Goal: Task Accomplishment & Management: Complete application form

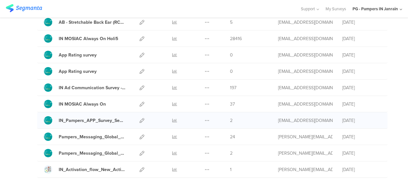
scroll to position [148, 0]
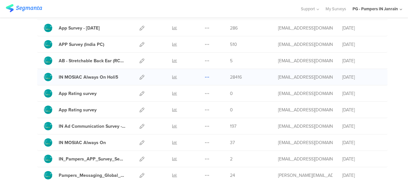
click at [205, 75] on icon at bounding box center [207, 77] width 5 height 5
click at [191, 93] on button "Duplicate" at bounding box center [194, 94] width 35 height 12
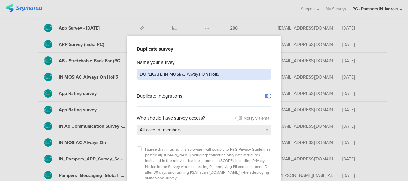
drag, startPoint x: 217, startPoint y: 74, endPoint x: 138, endPoint y: 73, distance: 78.7
click at [138, 73] on input "DUPLICATE IN MOSIAC Always On Holi5" at bounding box center [204, 74] width 135 height 11
type input "S"
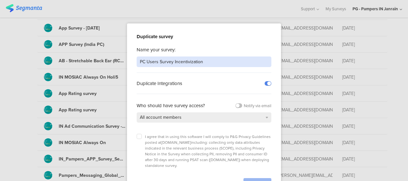
scroll to position [19, 0]
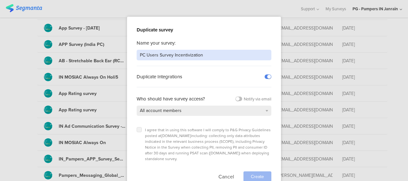
type input "PC Users Survey Incentivization"
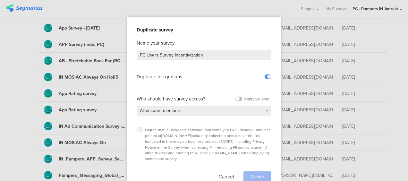
click at [138, 129] on icon at bounding box center [139, 129] width 3 height 3
click at [0, 0] on input "checkbox" at bounding box center [0, 0] width 0 height 0
click at [255, 173] on span "Create" at bounding box center [257, 176] width 13 height 7
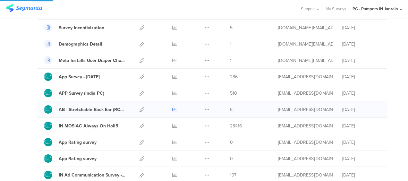
scroll to position [51, 0]
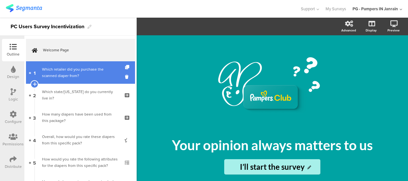
click at [73, 74] on div "Which retailer did you purchase the scanned diaper from?" at bounding box center [80, 72] width 77 height 13
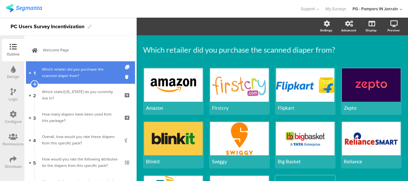
click at [101, 73] on div "Which retailer did you purchase the scanned diaper from?" at bounding box center [80, 72] width 77 height 13
click at [125, 77] on icon at bounding box center [127, 77] width 5 height 6
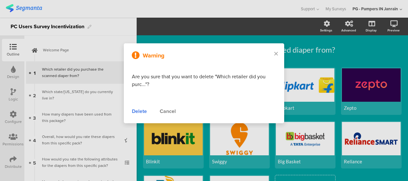
click at [140, 114] on div "Delete" at bounding box center [139, 112] width 15 height 8
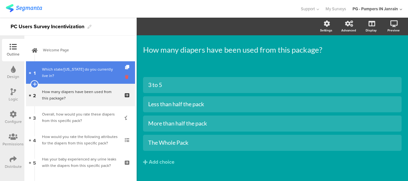
click at [125, 77] on icon at bounding box center [127, 77] width 5 height 6
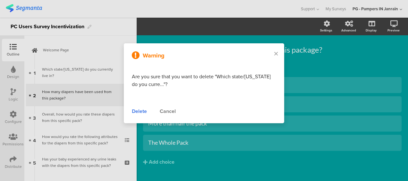
click at [139, 110] on div "Delete" at bounding box center [139, 112] width 15 height 8
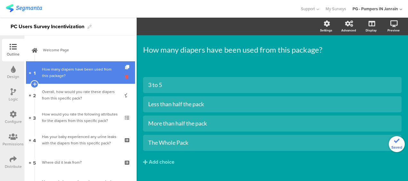
click at [125, 76] on icon at bounding box center [127, 77] width 5 height 6
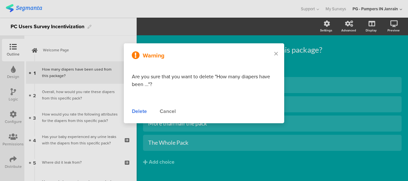
click at [134, 109] on div "Delete" at bounding box center [139, 112] width 15 height 8
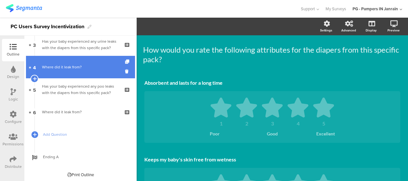
scroll to position [74, 0]
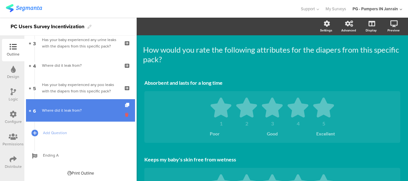
click at [125, 115] on icon at bounding box center [127, 115] width 5 height 6
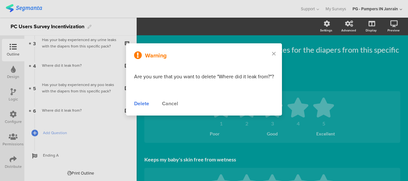
click at [144, 103] on div "Delete" at bounding box center [141, 104] width 15 height 8
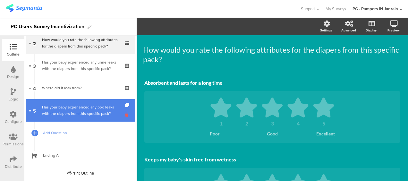
click at [120, 115] on li "5 Has your baby experienced any poo leaks with the diapers from this specific p…" at bounding box center [80, 110] width 109 height 22
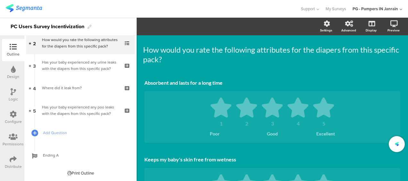
scroll to position [30, 0]
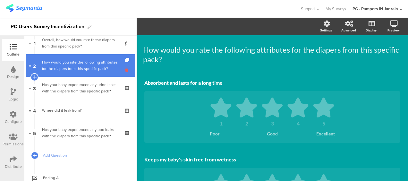
click at [125, 68] on icon at bounding box center [127, 70] width 5 height 6
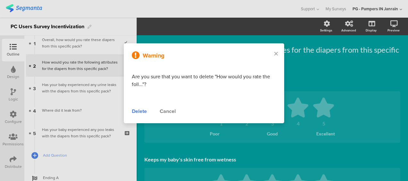
click at [137, 112] on div "Delete" at bounding box center [139, 112] width 15 height 8
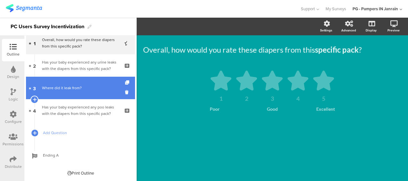
scroll to position [7, 0]
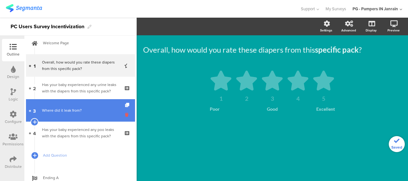
click at [125, 113] on icon at bounding box center [127, 115] width 5 height 6
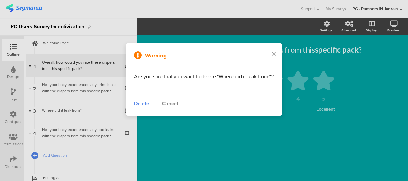
click at [140, 101] on div "Delete" at bounding box center [141, 104] width 15 height 8
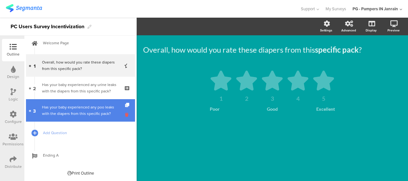
click at [125, 115] on icon at bounding box center [127, 115] width 5 height 6
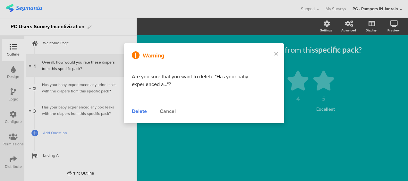
click at [143, 109] on div "Delete" at bounding box center [139, 112] width 15 height 8
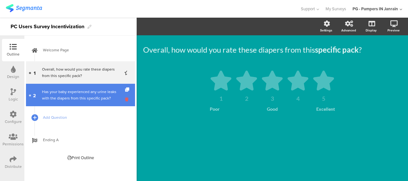
click at [126, 98] on icon at bounding box center [127, 99] width 5 height 6
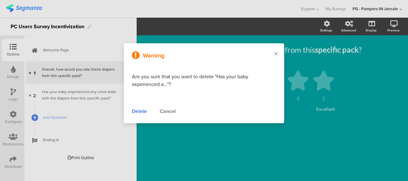
click at [135, 112] on div "Delete" at bounding box center [139, 112] width 15 height 8
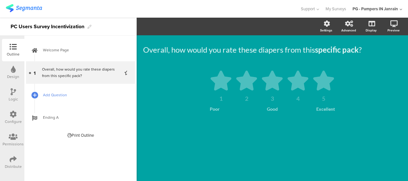
click at [59, 95] on span "Add Question" at bounding box center [84, 95] width 82 height 6
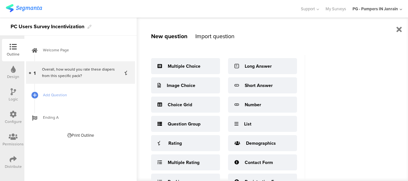
click at [210, 39] on div "Import question" at bounding box center [215, 36] width 39 height 8
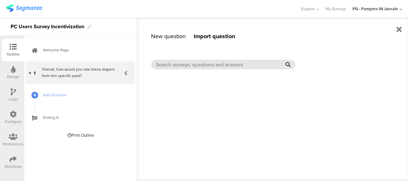
click at [197, 64] on input "text" at bounding box center [221, 64] width 130 height 7
paste input "Survey Incentivization"
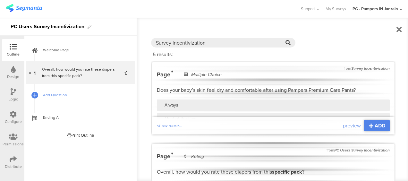
scroll to position [32, 0]
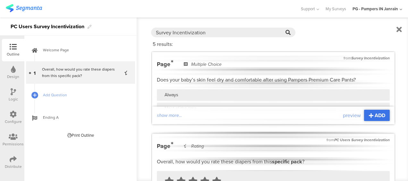
type input "Survey Incentivization"
click at [375, 117] on span "ADD" at bounding box center [380, 115] width 11 height 7
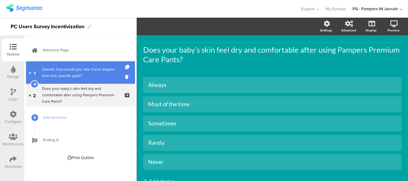
click at [74, 74] on div "Overall, how would you rate these diapers from this specific pack?" at bounding box center [80, 72] width 77 height 13
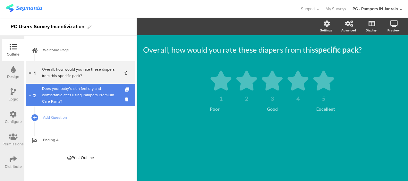
click at [69, 92] on div "Does your baby’s skin feel dry and comfortable after using Pampers Premium Care…" at bounding box center [80, 94] width 77 height 19
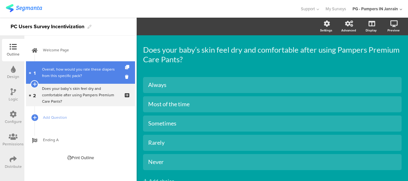
click at [67, 75] on div "Overall, how would you rate these diapers from this specific pack?" at bounding box center [80, 72] width 77 height 13
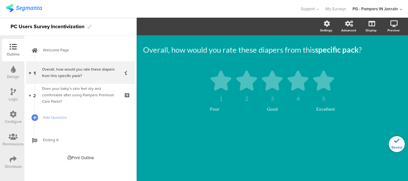
click at [126, 76] on icon at bounding box center [127, 77] width 5 height 6
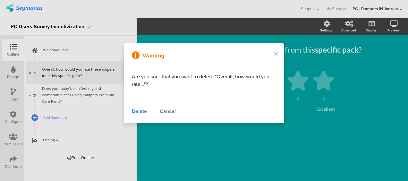
click at [141, 108] on div "Delete" at bounding box center [139, 112] width 15 height 8
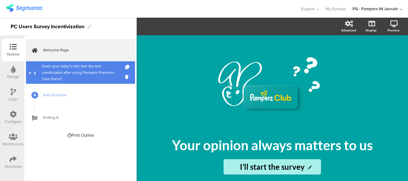
click at [69, 69] on div "Does your baby’s skin feel dry and comfortable after using Pampers Premium Care…" at bounding box center [80, 72] width 77 height 19
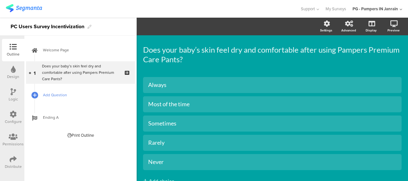
click at [60, 91] on link "Add Question" at bounding box center [80, 95] width 109 height 22
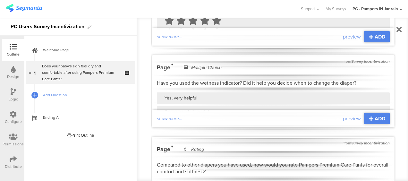
scroll to position [32, 0]
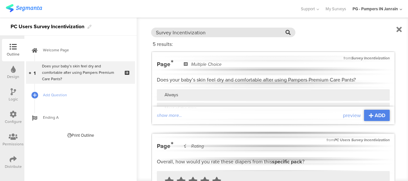
click at [288, 33] on icon at bounding box center [288, 32] width 5 height 5
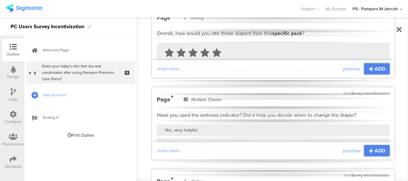
scroll to position [193, 0]
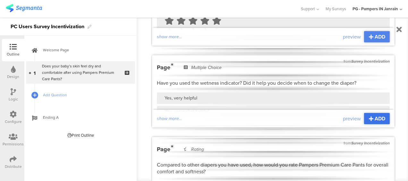
click at [375, 117] on span "ADD" at bounding box center [380, 118] width 11 height 7
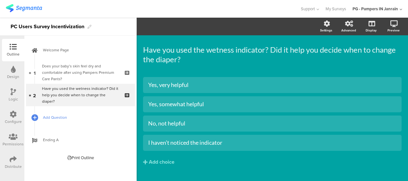
click at [53, 114] on span "Add Question" at bounding box center [84, 117] width 82 height 6
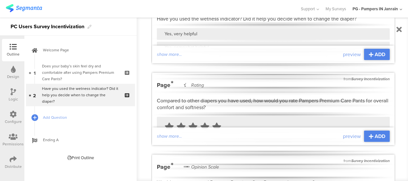
scroll to position [289, 0]
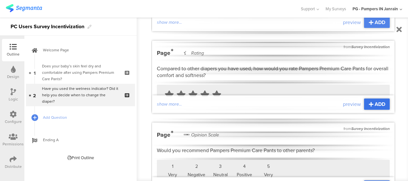
click at [375, 106] on span "ADD" at bounding box center [380, 103] width 11 height 7
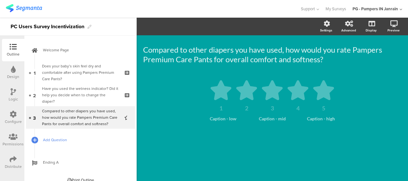
click at [65, 138] on span "Add Question" at bounding box center [84, 140] width 82 height 6
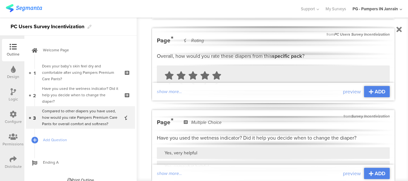
scroll to position [124, 0]
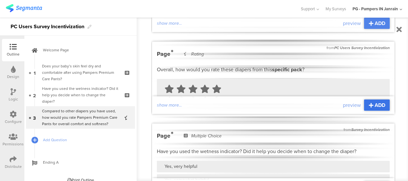
click at [375, 101] on span "ADD" at bounding box center [380, 104] width 11 height 7
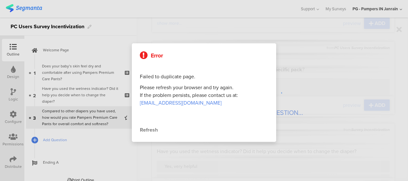
click at [150, 130] on div "Refresh" at bounding box center [204, 130] width 128 height 8
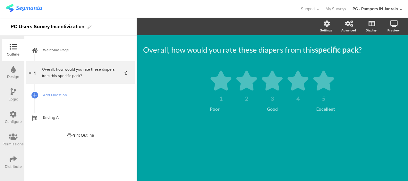
click at [20, 8] on img at bounding box center [24, 8] width 36 height 8
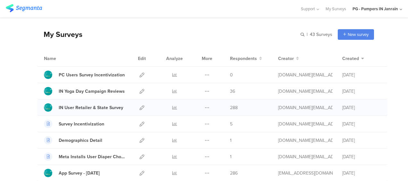
scroll to position [32, 0]
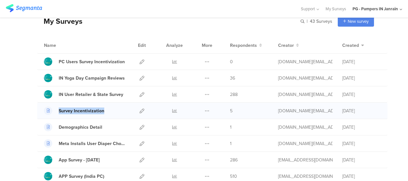
drag, startPoint x: 95, startPoint y: 110, endPoint x: 59, endPoint y: 109, distance: 35.3
click at [59, 109] on div "Survey Incentivization" at bounding box center [85, 111] width 82 height 8
copy div "Survey Incentivization"
click at [82, 110] on div "Survey Incentivization" at bounding box center [82, 111] width 46 height 7
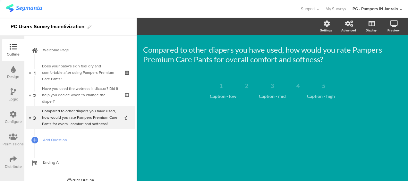
scroll to position [7, 0]
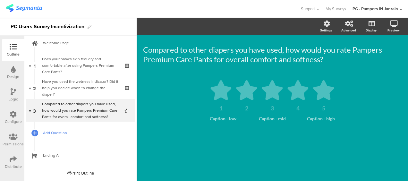
click at [47, 130] on span "Add Question" at bounding box center [84, 133] width 82 height 6
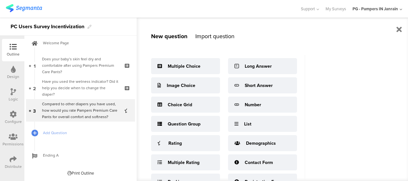
click at [213, 35] on div "Import question" at bounding box center [215, 36] width 39 height 8
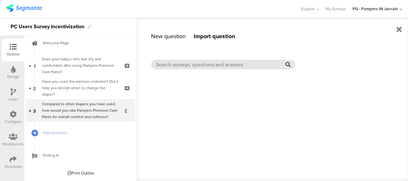
click at [188, 66] on input "text" at bounding box center [221, 64] width 130 height 7
paste input "Survey Incentivization"
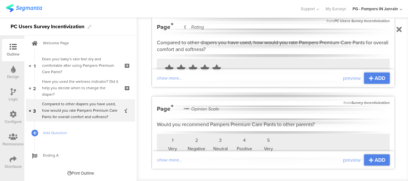
scroll to position [481, 0]
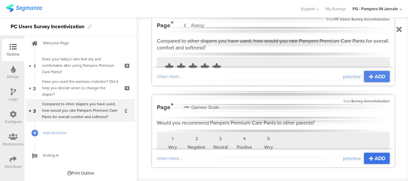
type input "Survey Incentivization"
click at [378, 158] on span "ADD" at bounding box center [380, 158] width 11 height 7
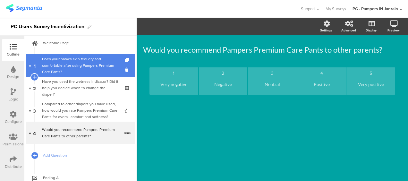
click at [84, 71] on div "Does your baby’s skin feel dry and comfortable after using Pampers Premium Care…" at bounding box center [80, 65] width 77 height 19
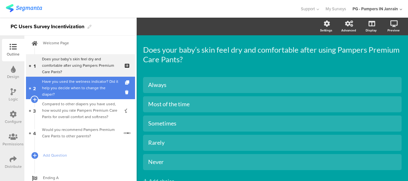
click at [72, 84] on div "Have you used the wetness indicator? Did it help you decide when to change the …" at bounding box center [80, 87] width 77 height 19
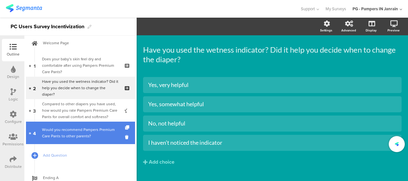
click at [67, 125] on link "4 Would you recommend Pampers Premium Care Pants to other parents?" at bounding box center [80, 133] width 109 height 22
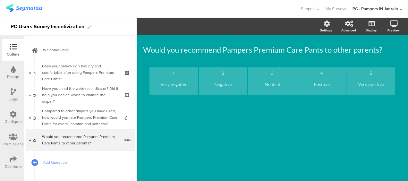
click at [11, 91] on icon at bounding box center [13, 91] width 5 height 7
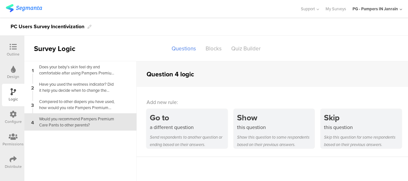
click at [8, 113] on div "Configure" at bounding box center [13, 117] width 22 height 22
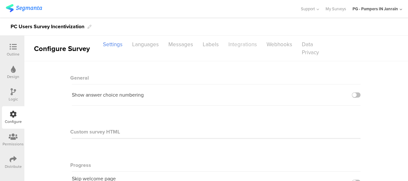
click at [244, 47] on div "Integrations" at bounding box center [243, 44] width 38 height 11
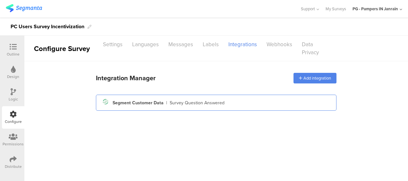
click at [151, 103] on div "Segment Customer Data" at bounding box center [138, 103] width 51 height 7
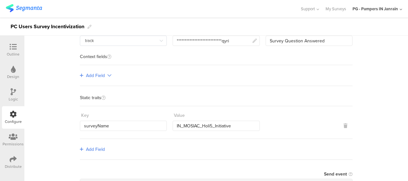
scroll to position [64, 0]
drag, startPoint x: 234, startPoint y: 124, endPoint x: 172, endPoint y: 125, distance: 62.3
click at [173, 125] on input "IN_MOSIAC_Holi5_Initiative" at bounding box center [216, 125] width 87 height 10
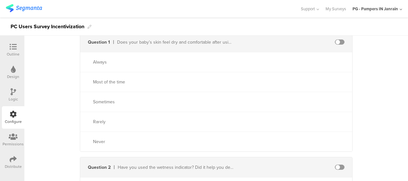
scroll to position [0, 0]
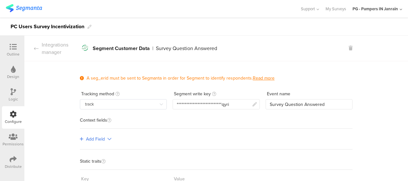
type input "PC_Survey_Incentivization"
click at [14, 52] on div "Outline" at bounding box center [13, 54] width 13 height 6
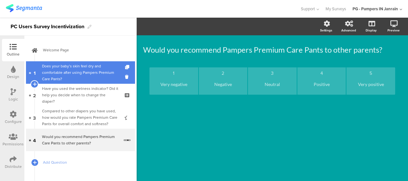
click at [70, 74] on div "Does your baby’s skin feel dry and comfortable after using Pampers Premium Care…" at bounding box center [80, 72] width 77 height 19
